Goal: Task Accomplishment & Management: Use online tool/utility

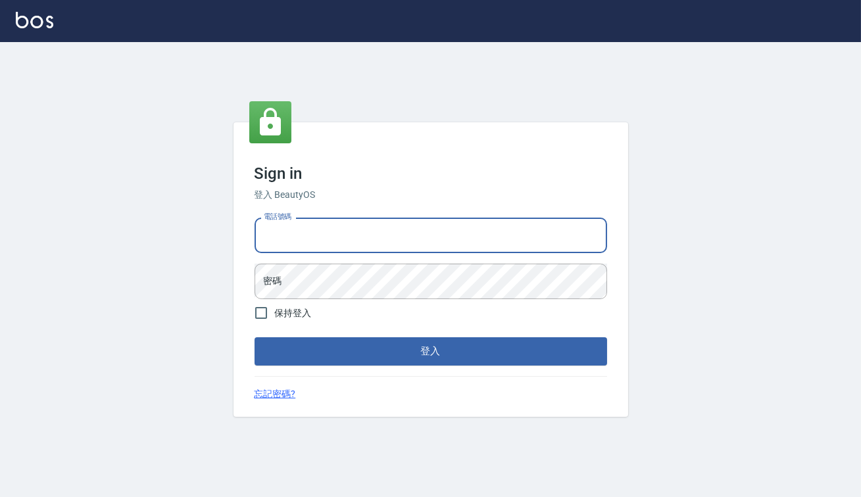
click at [308, 227] on input "電話號碼" at bounding box center [430, 236] width 352 height 36
type input "82850382"
drag, startPoint x: 338, startPoint y: 243, endPoint x: 240, endPoint y: 231, distance: 98.7
click at [240, 231] on div "Sign in 登入 BeautyOS 電話號碼 [PHONE_NUMBER] 電話號碼 密碼 密碼 保持登入 登入 忘記密碼?" at bounding box center [430, 269] width 394 height 294
click at [303, 237] on input "電話號碼" at bounding box center [430, 236] width 352 height 36
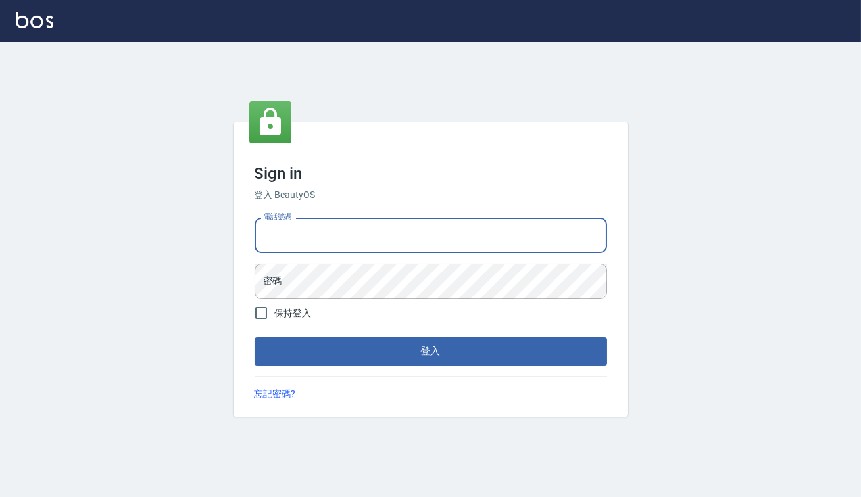
drag, startPoint x: 303, startPoint y: 237, endPoint x: 295, endPoint y: 248, distance: 13.7
click at [295, 248] on input "電話號碼" at bounding box center [430, 236] width 352 height 36
click at [299, 246] on input "電話號碼" at bounding box center [430, 236] width 352 height 36
type input "82850382"
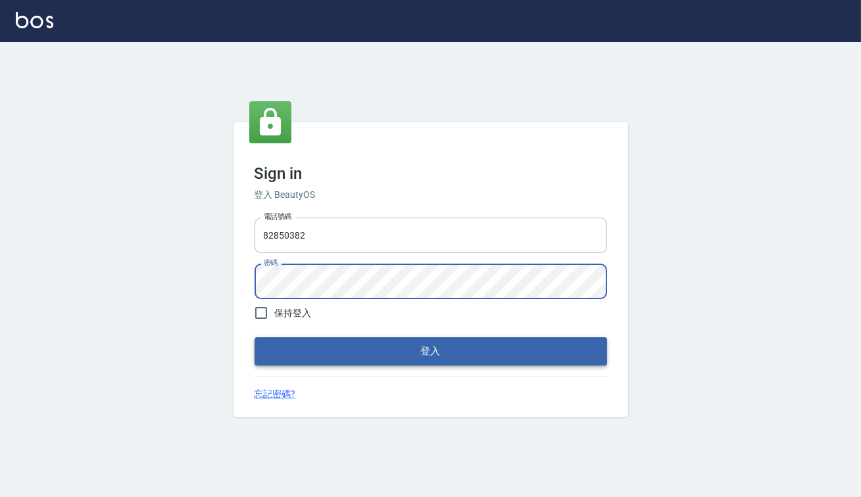
click at [359, 342] on button "登入" at bounding box center [430, 351] width 352 height 28
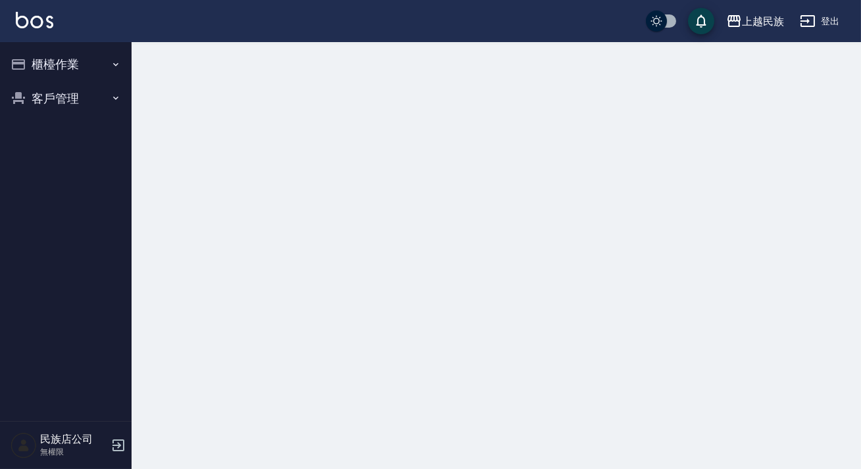
click at [91, 74] on button "櫃檯作業" at bounding box center [65, 64] width 121 height 34
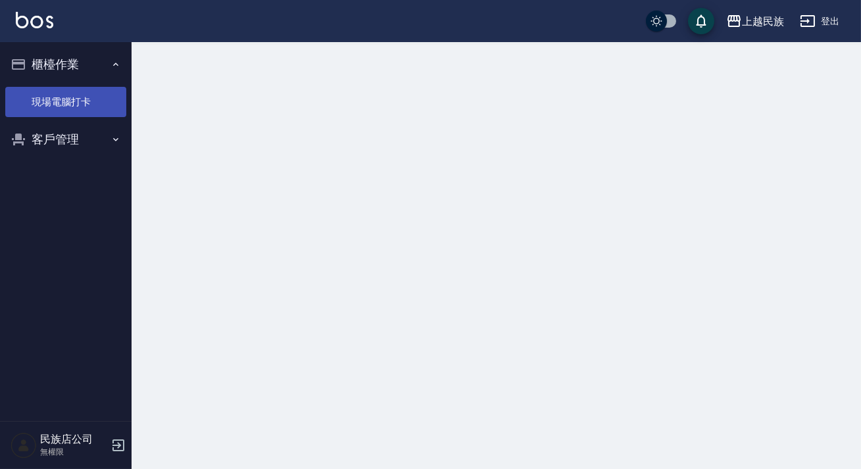
click at [95, 97] on link "現場電腦打卡" at bounding box center [65, 102] width 121 height 30
